Goal: Check status: Check status

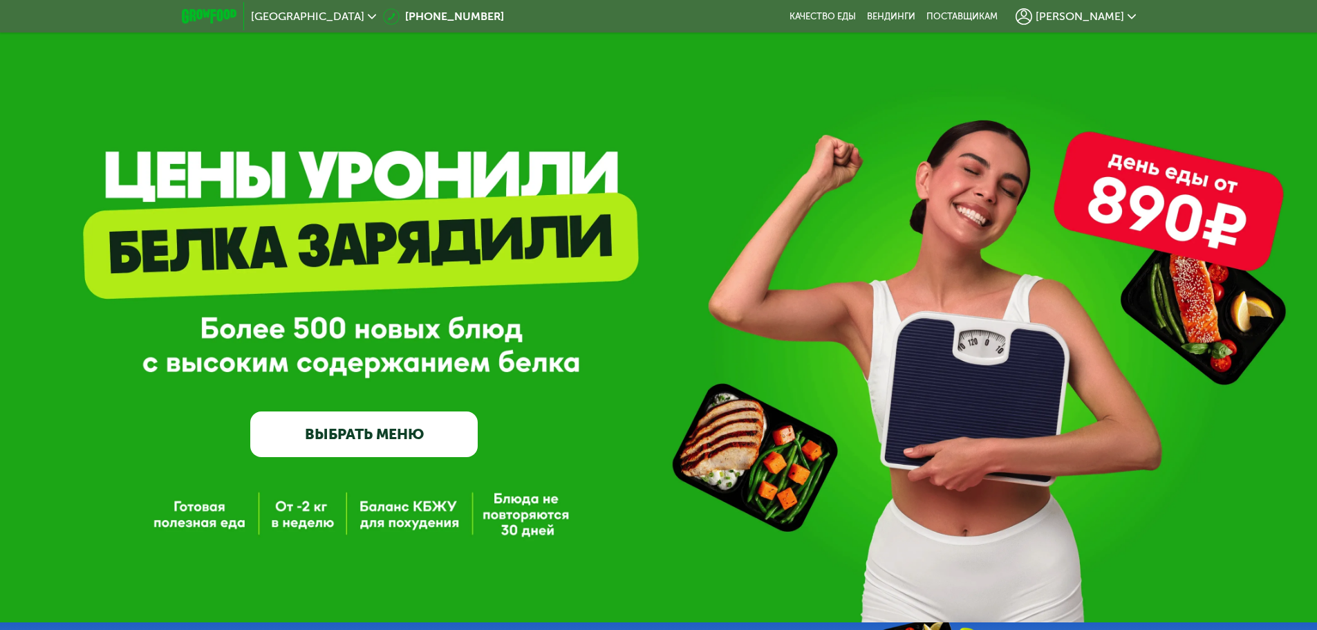
click at [205, 15] on img at bounding box center [209, 16] width 55 height 15
click at [1099, 11] on span "[PERSON_NAME]" at bounding box center [1080, 16] width 88 height 11
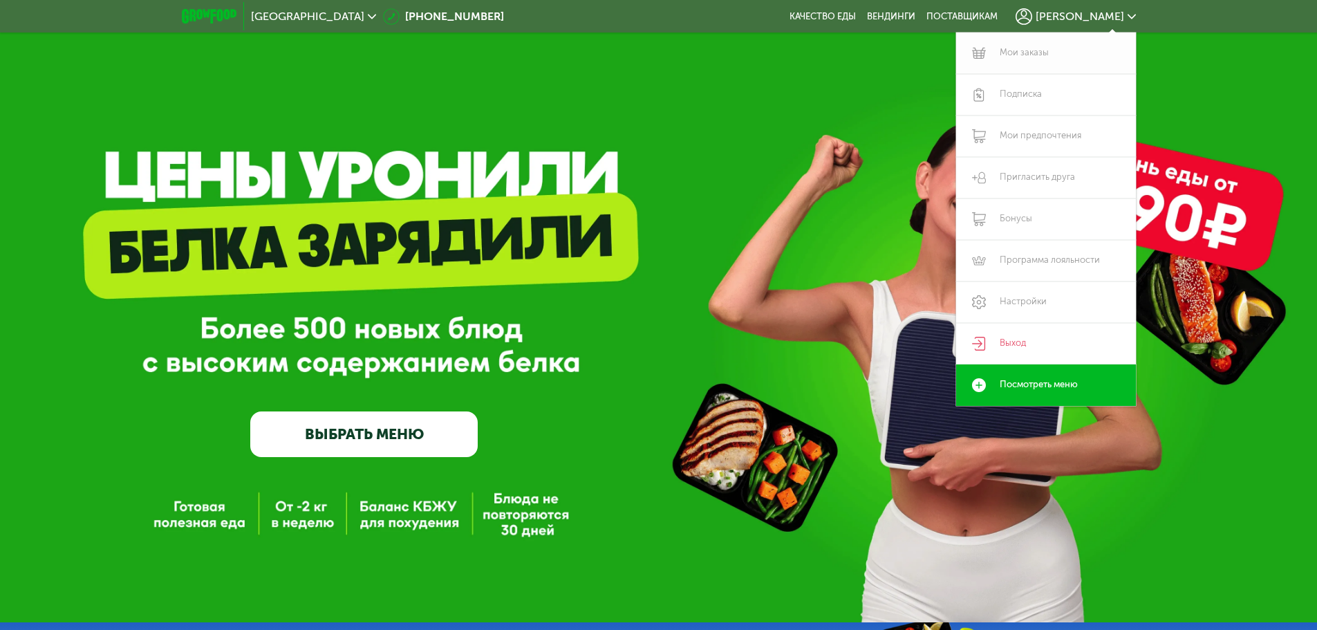
click at [1052, 41] on link "Мои заказы" at bounding box center [1046, 52] width 180 height 41
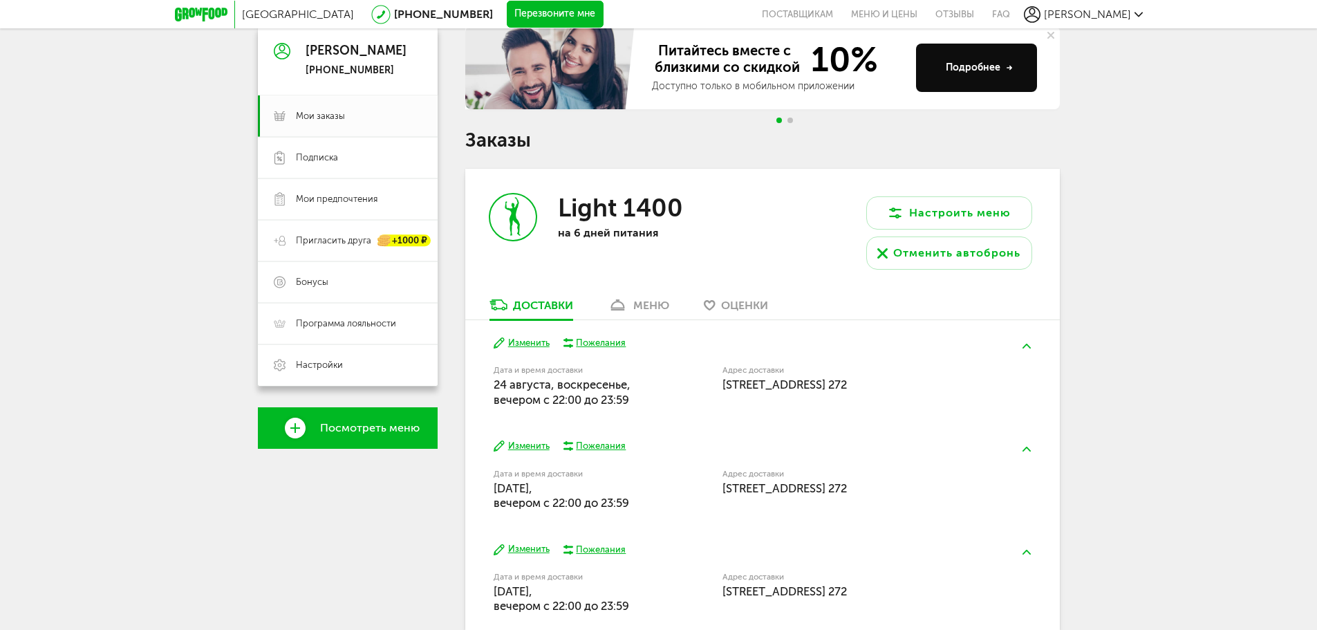
scroll to position [138, 0]
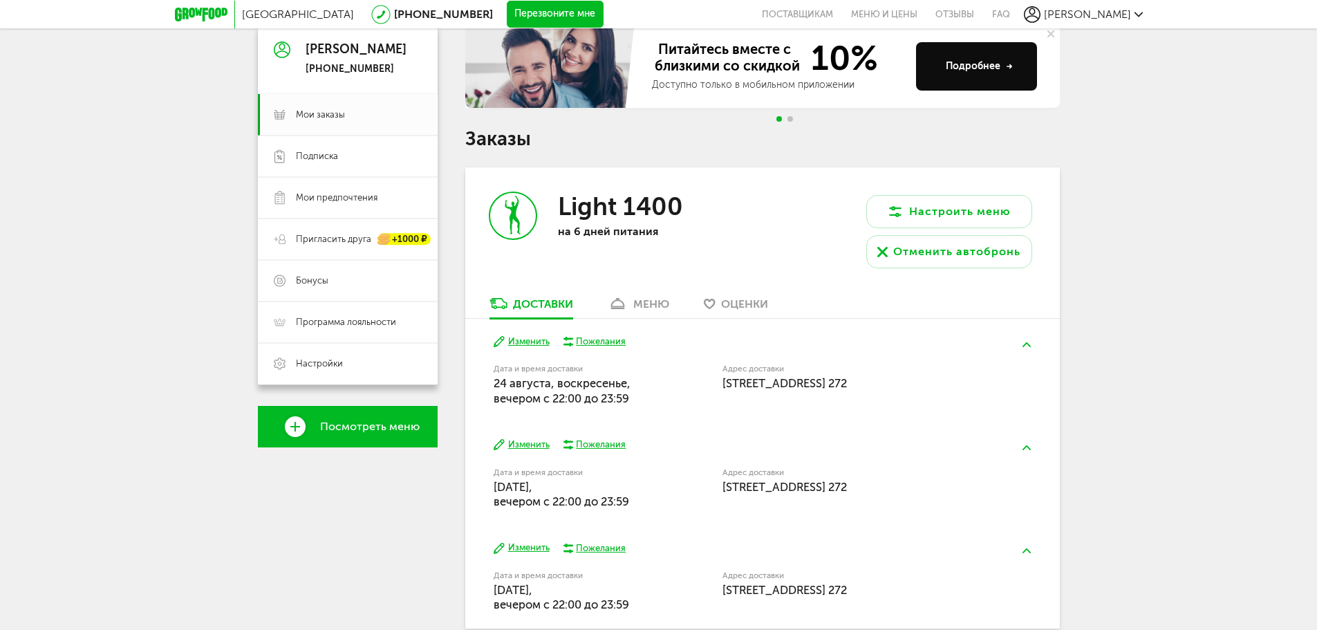
drag, startPoint x: 377, startPoint y: 557, endPoint x: 521, endPoint y: 520, distance: 149.1
click at [376, 557] on div "Павел +7 (926) 537-06-70 Мои заказы Подписка Мои предпочтения Пригласить друга …" at bounding box center [348, 334] width 180 height 619
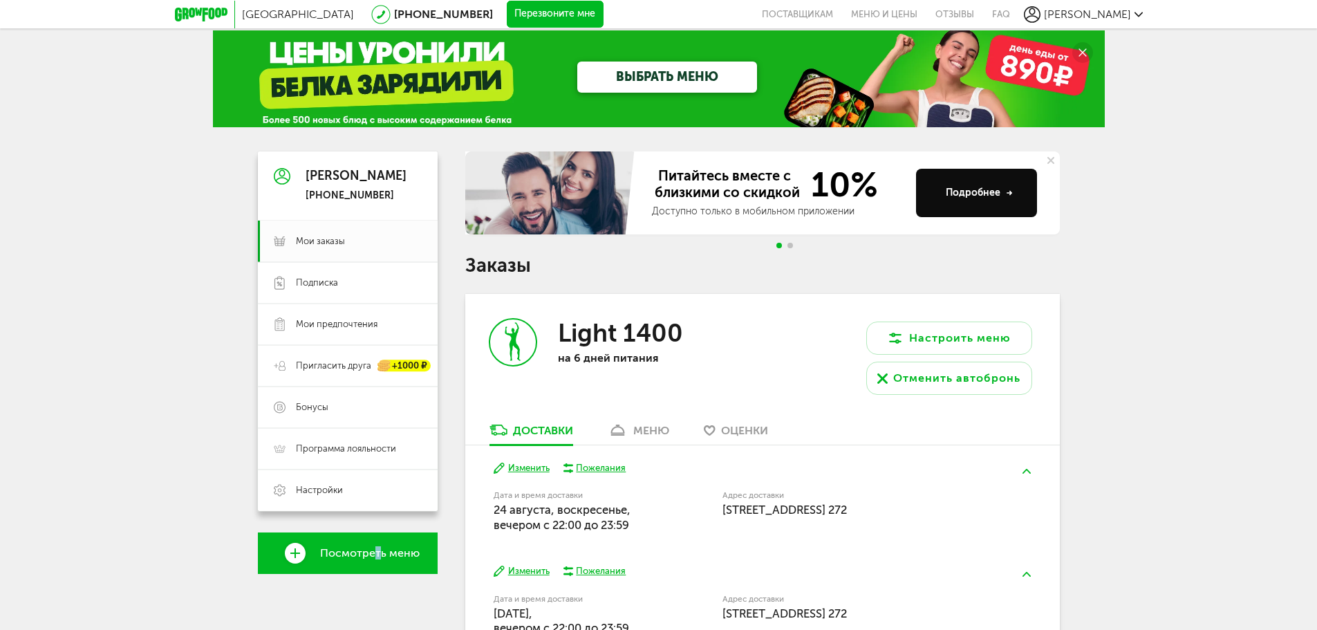
scroll to position [0, 0]
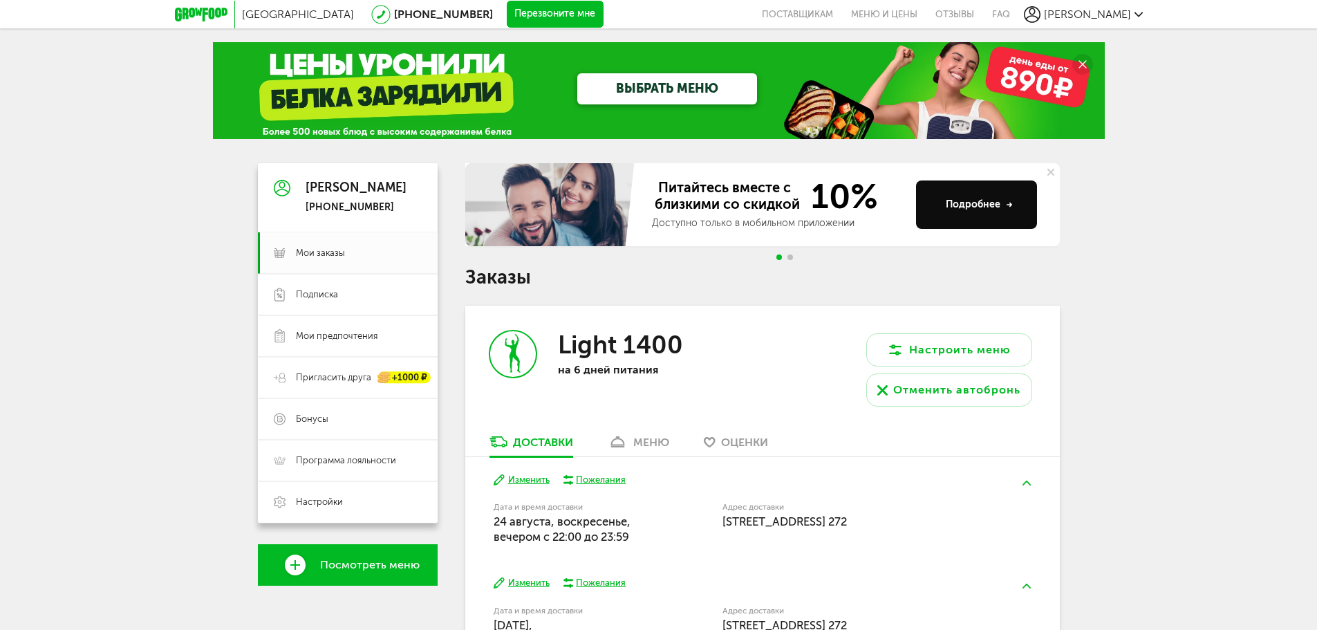
click at [792, 255] on div at bounding box center [785, 257] width 22 height 6
click at [788, 255] on span "Go to slide 2" at bounding box center [790, 257] width 6 height 6
